Goal: Task Accomplishment & Management: Complete application form

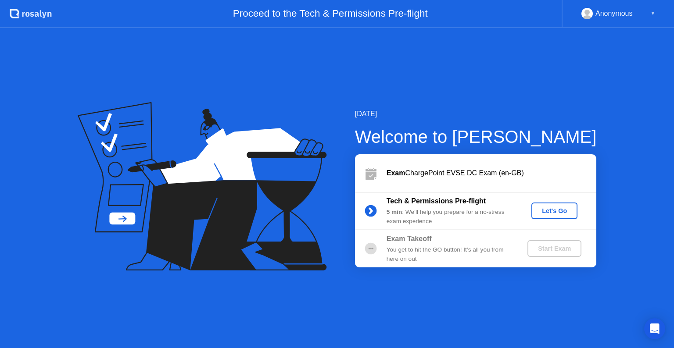
click at [553, 209] on div "Let's Go" at bounding box center [554, 211] width 39 height 7
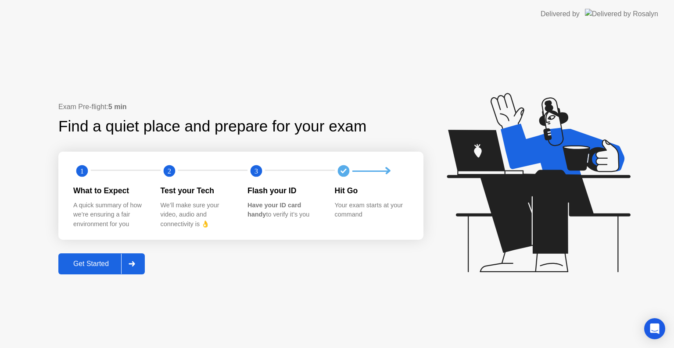
click at [90, 270] on button "Get Started" at bounding box center [101, 264] width 86 height 21
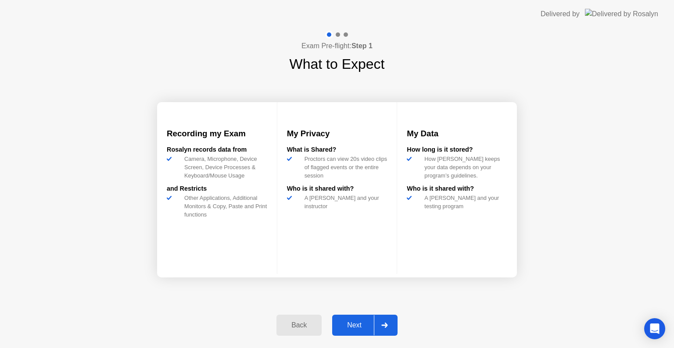
click at [345, 330] on button "Next" at bounding box center [364, 325] width 65 height 21
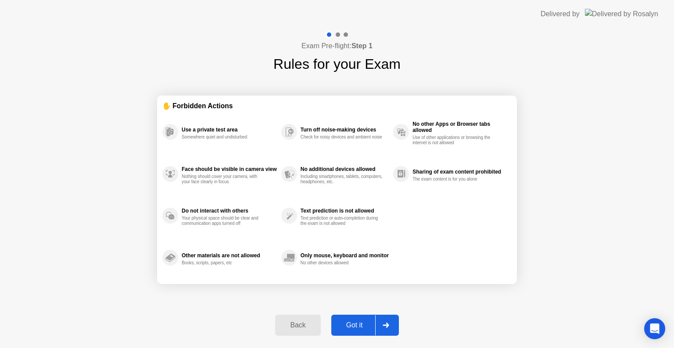
click at [346, 326] on div "Got it" at bounding box center [354, 326] width 41 height 8
select select "**********"
select select "*******"
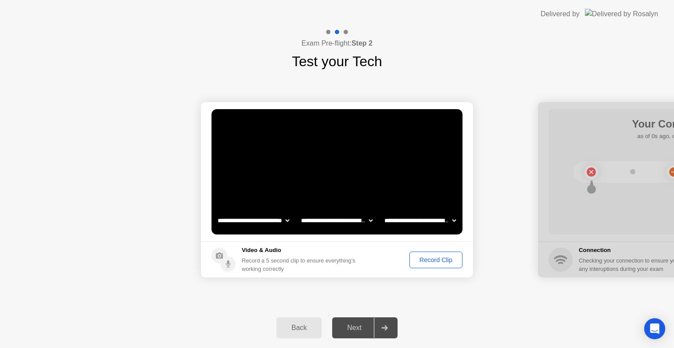
click at [440, 260] on div "Record Clip" at bounding box center [435, 260] width 47 height 7
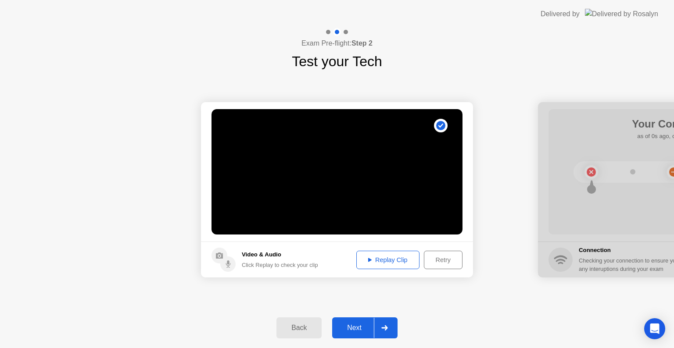
click at [352, 326] on div "Next" at bounding box center [354, 328] width 39 height 8
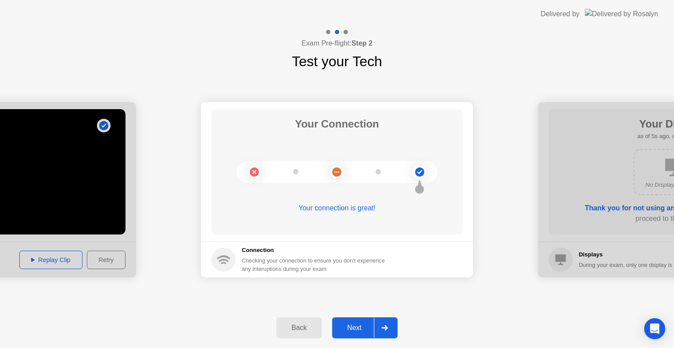
click at [352, 326] on div "Next" at bounding box center [354, 328] width 39 height 8
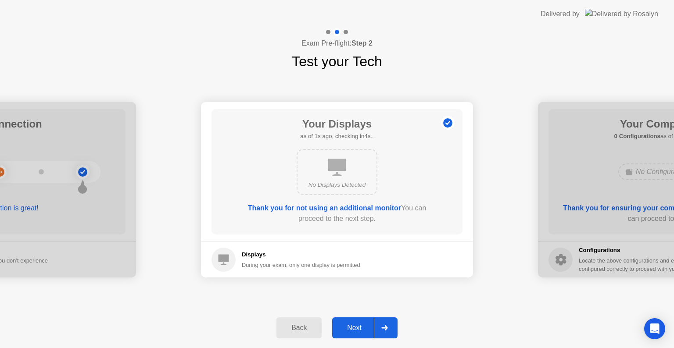
click at [352, 326] on div "Next" at bounding box center [354, 328] width 39 height 8
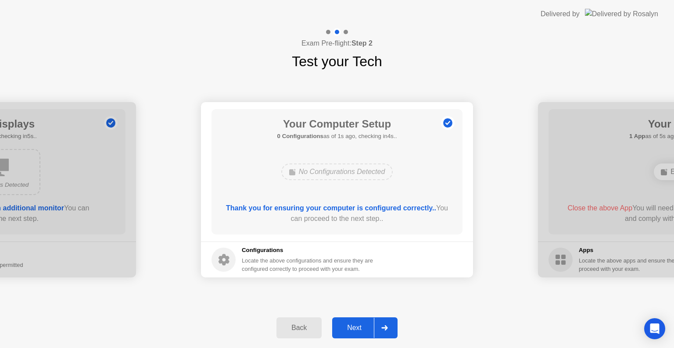
click at [352, 326] on div "Next" at bounding box center [354, 328] width 39 height 8
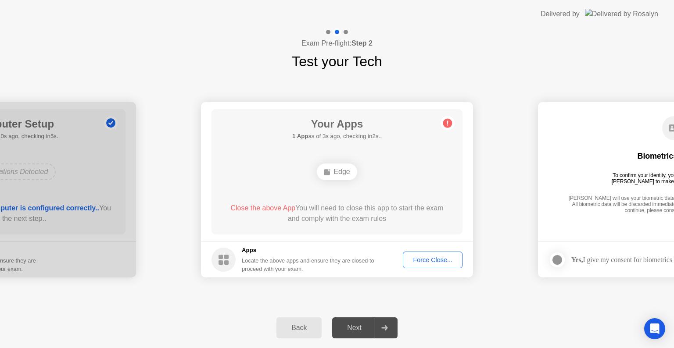
click at [420, 257] on div "Force Close..." at bounding box center [433, 260] width 54 height 7
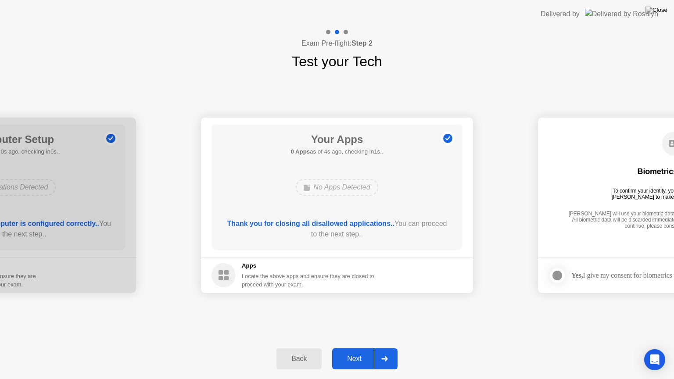
click at [358, 348] on div "Next" at bounding box center [354, 359] width 39 height 8
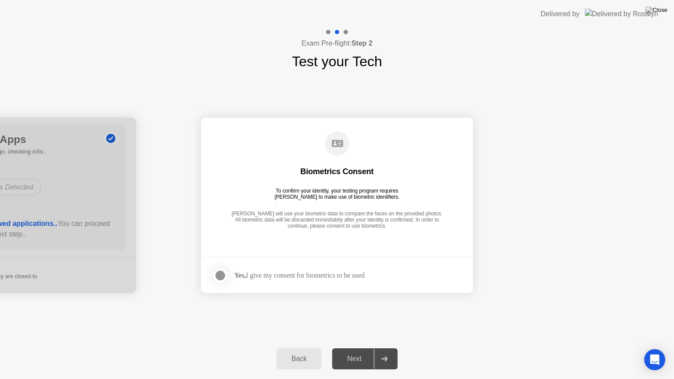
click at [219, 279] on div at bounding box center [220, 275] width 11 height 11
click at [345, 348] on div "Next" at bounding box center [354, 359] width 39 height 8
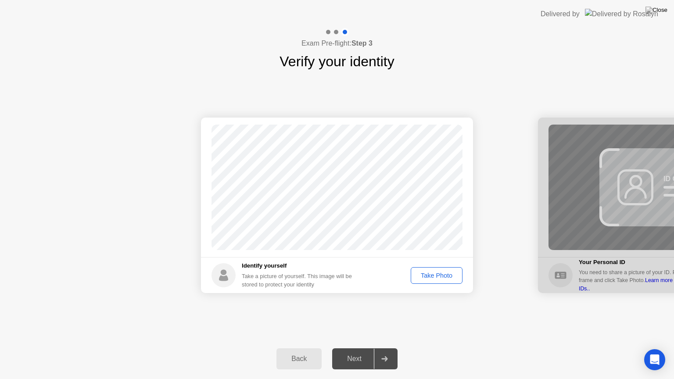
click at [423, 276] on div "Take Photo" at bounding box center [437, 275] width 46 height 7
click at [361, 348] on div "Next" at bounding box center [354, 359] width 39 height 8
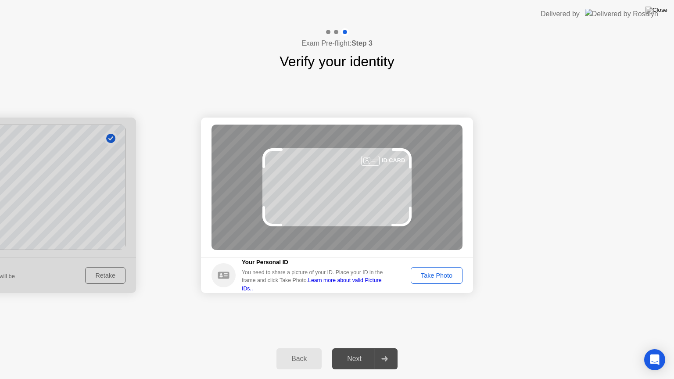
click at [423, 277] on div "Take Photo" at bounding box center [437, 275] width 46 height 7
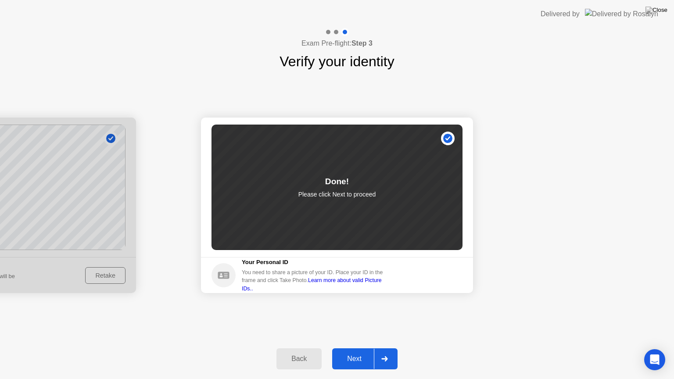
click at [355, 348] on div "Next" at bounding box center [354, 359] width 39 height 8
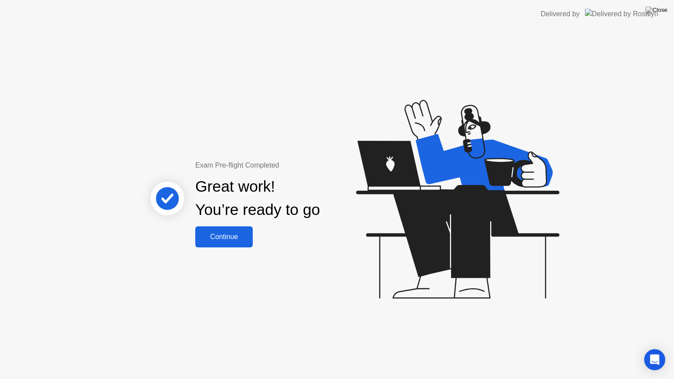
click at [218, 236] on div "Continue" at bounding box center [224, 237] width 52 height 8
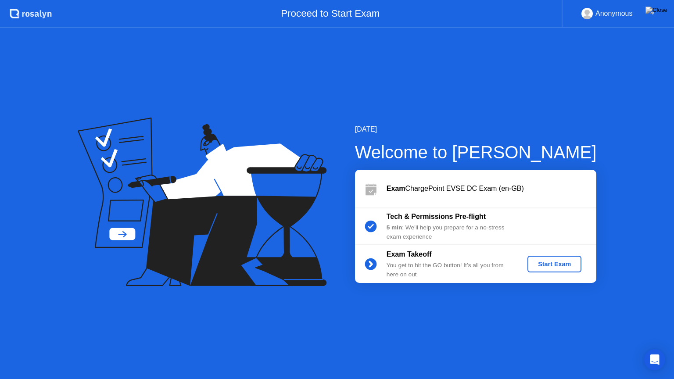
click at [542, 265] on div "Start Exam" at bounding box center [554, 264] width 47 height 7
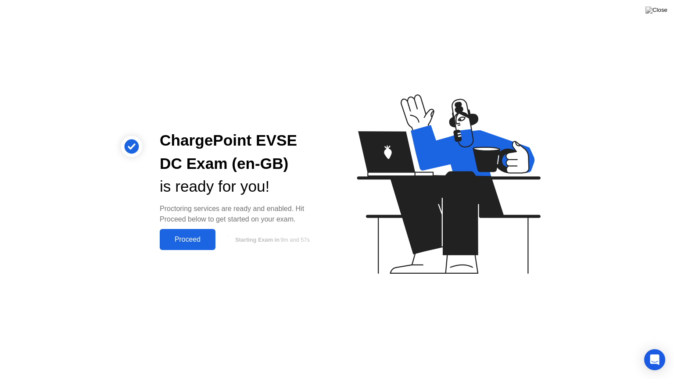
click at [192, 241] on div "Proceed" at bounding box center [187, 240] width 50 height 8
